Goal: Use online tool/utility: Utilize a website feature to perform a specific function

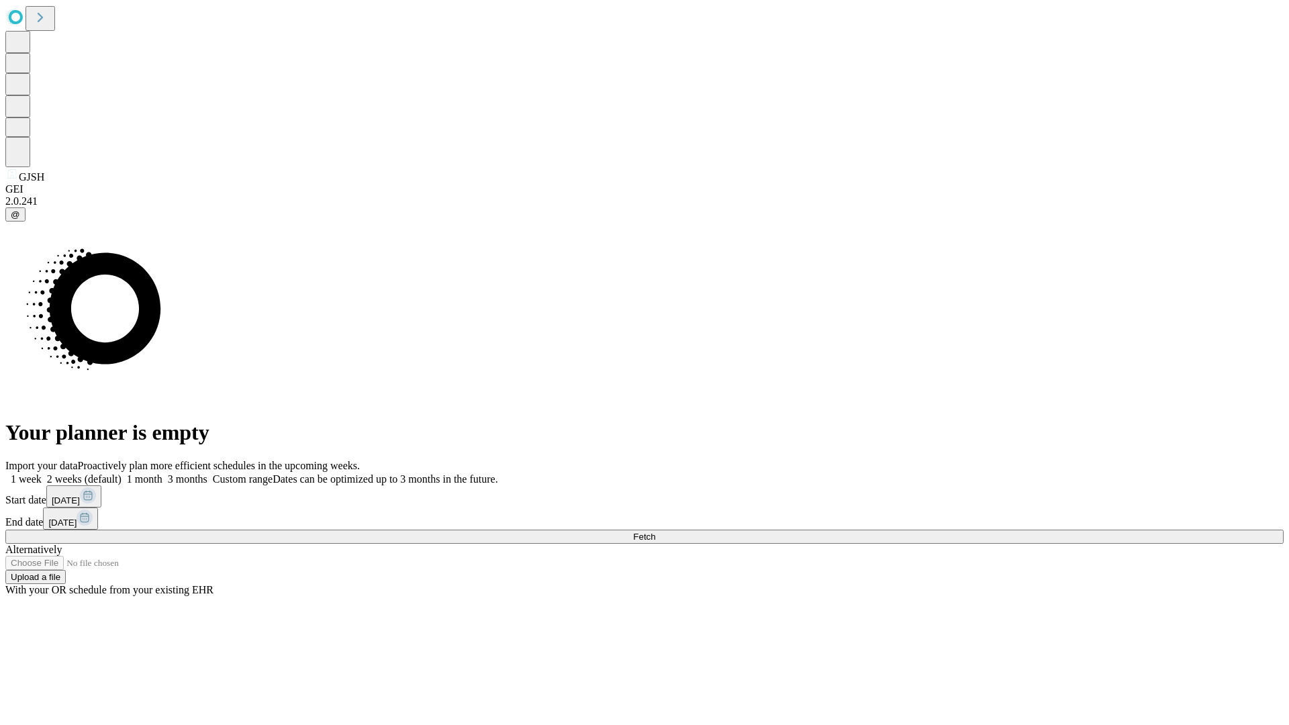
click at [655, 532] on span "Fetch" at bounding box center [644, 537] width 22 height 10
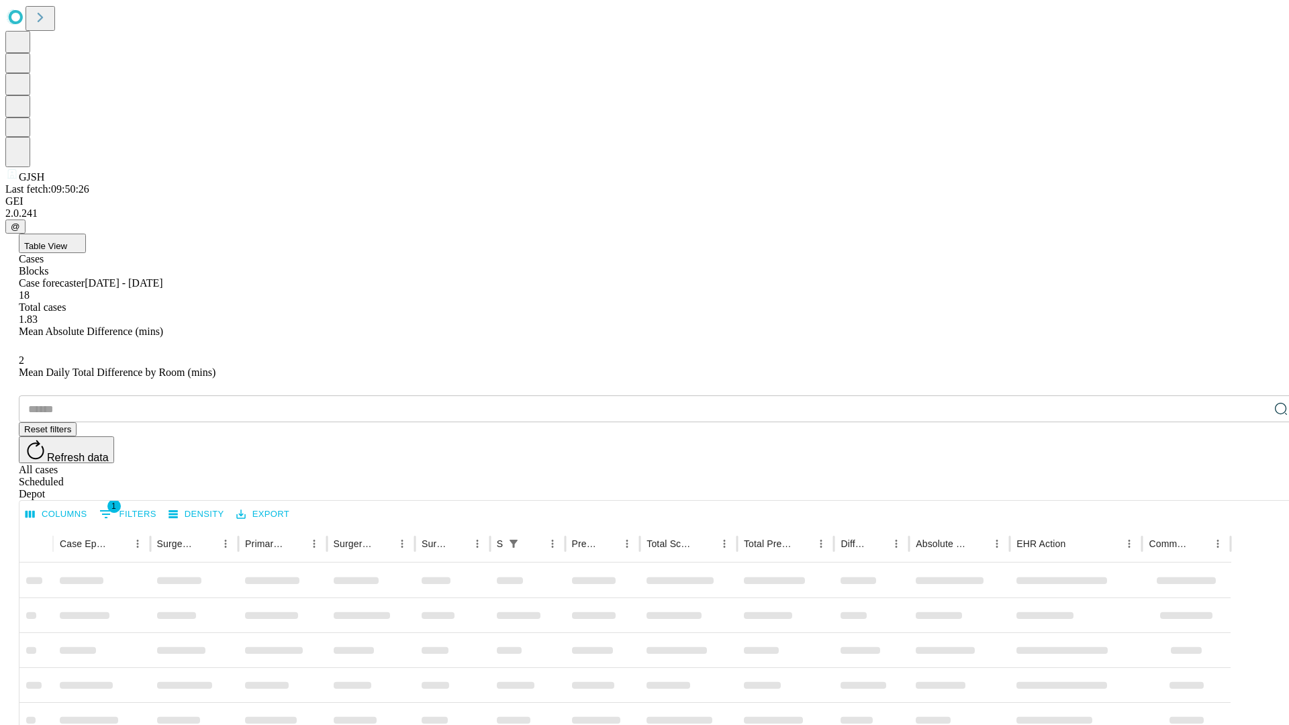
click at [1254, 488] on div "Depot" at bounding box center [658, 494] width 1278 height 12
